Goal: Task Accomplishment & Management: Manage account settings

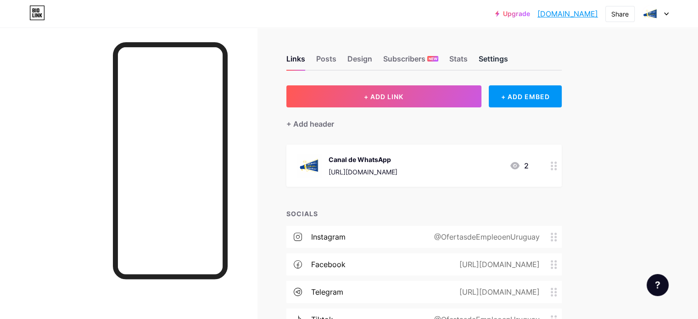
click at [508, 59] on div "Settings" at bounding box center [493, 61] width 29 height 17
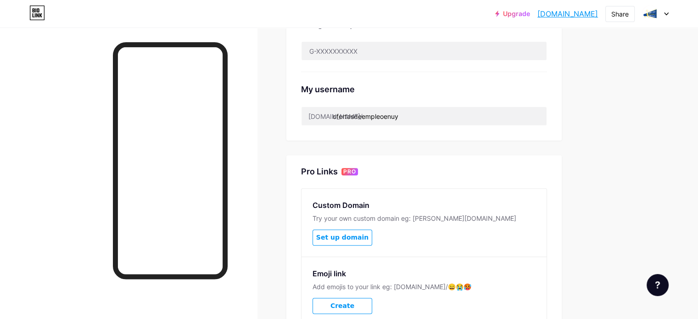
scroll to position [321, 0]
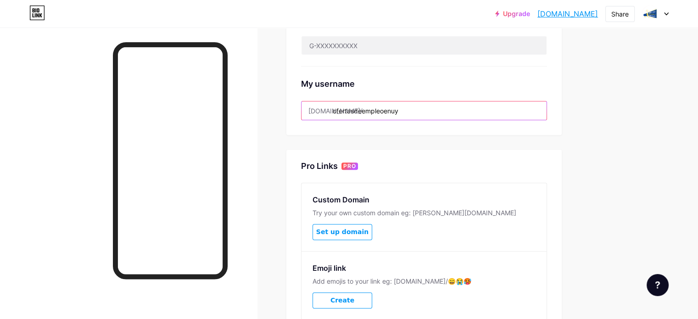
drag, startPoint x: 434, startPoint y: 111, endPoint x: 449, endPoint y: 110, distance: 15.6
click at [449, 110] on input "ofertasdeempleoenuy" at bounding box center [424, 110] width 245 height 18
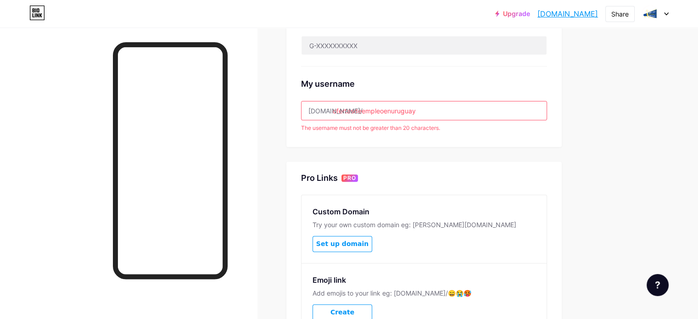
click at [531, 176] on div "Pro Links PRO" at bounding box center [424, 178] width 246 height 11
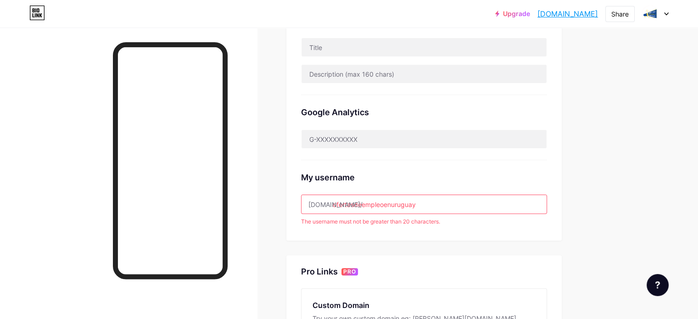
scroll to position [230, 0]
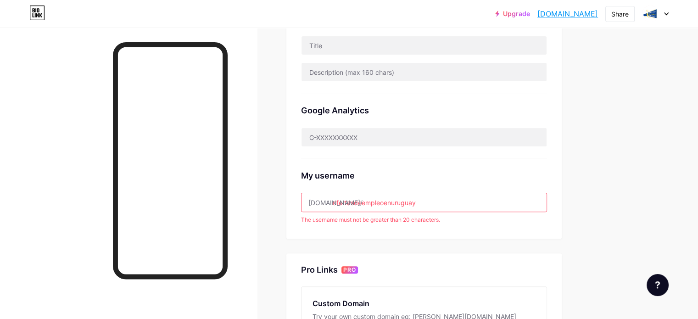
click at [474, 206] on input "ofertasdeempleoenuruguay" at bounding box center [424, 202] width 245 height 18
click at [474, 200] on input "ofertasdeempleoenurugua" at bounding box center [424, 202] width 245 height 18
click at [455, 205] on input "ofertasdeempleoenurugu" at bounding box center [424, 202] width 245 height 18
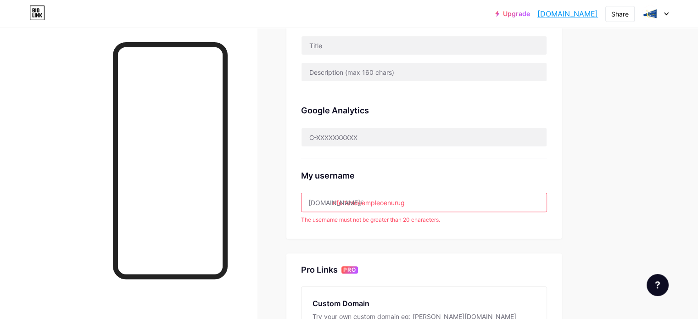
type input "ofertasdeempleoenuru"
